Goal: Information Seeking & Learning: Learn about a topic

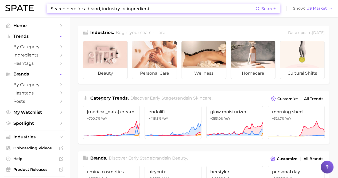
click at [105, 5] on input at bounding box center [152, 8] width 205 height 9
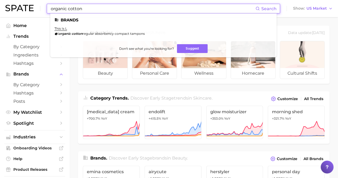
click at [68, 9] on input "organic cotton" at bounding box center [152, 8] width 205 height 9
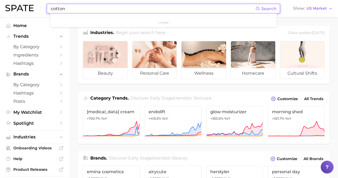
click at [68, 9] on input "cotton" at bounding box center [152, 8] width 205 height 9
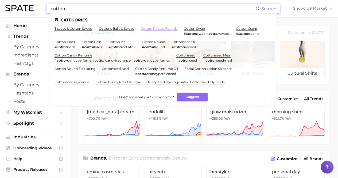
type input "cotton"
click at [165, 29] on link "cotton pads & rounds" at bounding box center [159, 28] width 37 height 4
